Goal: Find specific page/section: Find specific page/section

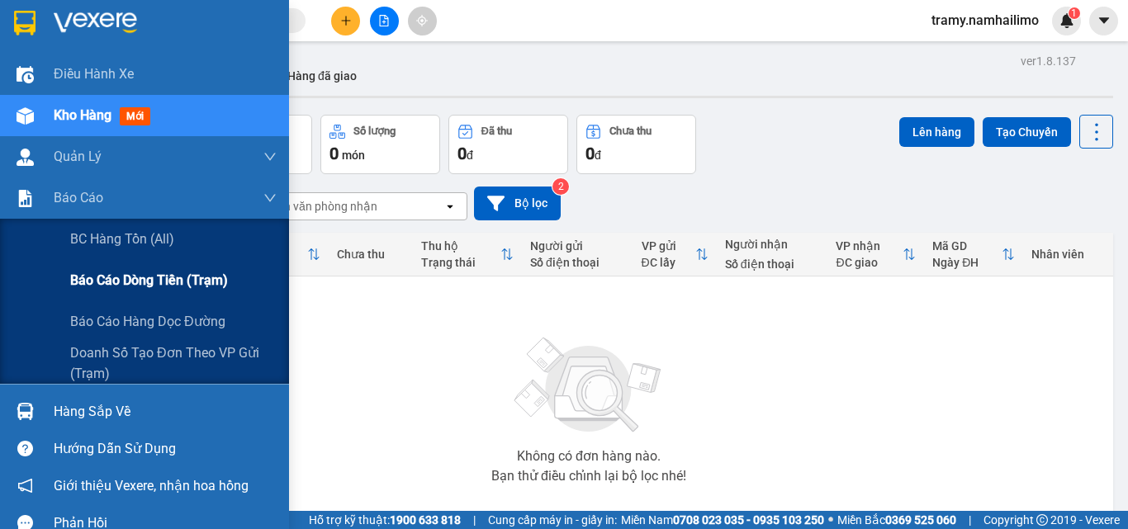
click at [109, 292] on div "Báo cáo dòng tiền (trạm)" at bounding box center [173, 280] width 206 height 41
